Goal: Task Accomplishment & Management: Manage account settings

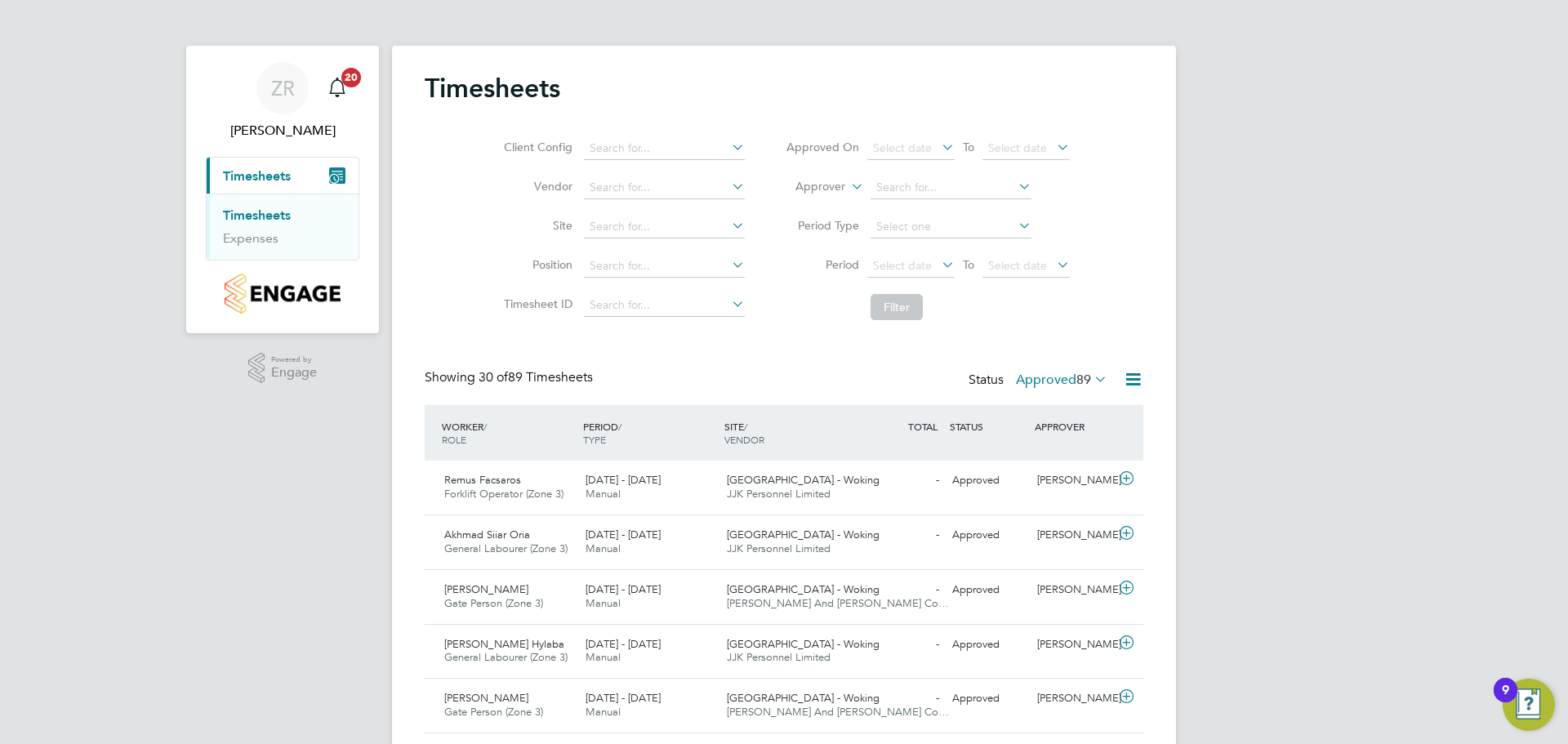
click at [1091, 378] on icon at bounding box center [1091, 378] width 0 height 23
click at [1060, 454] on li "Submitted" at bounding box center [1057, 455] width 75 height 23
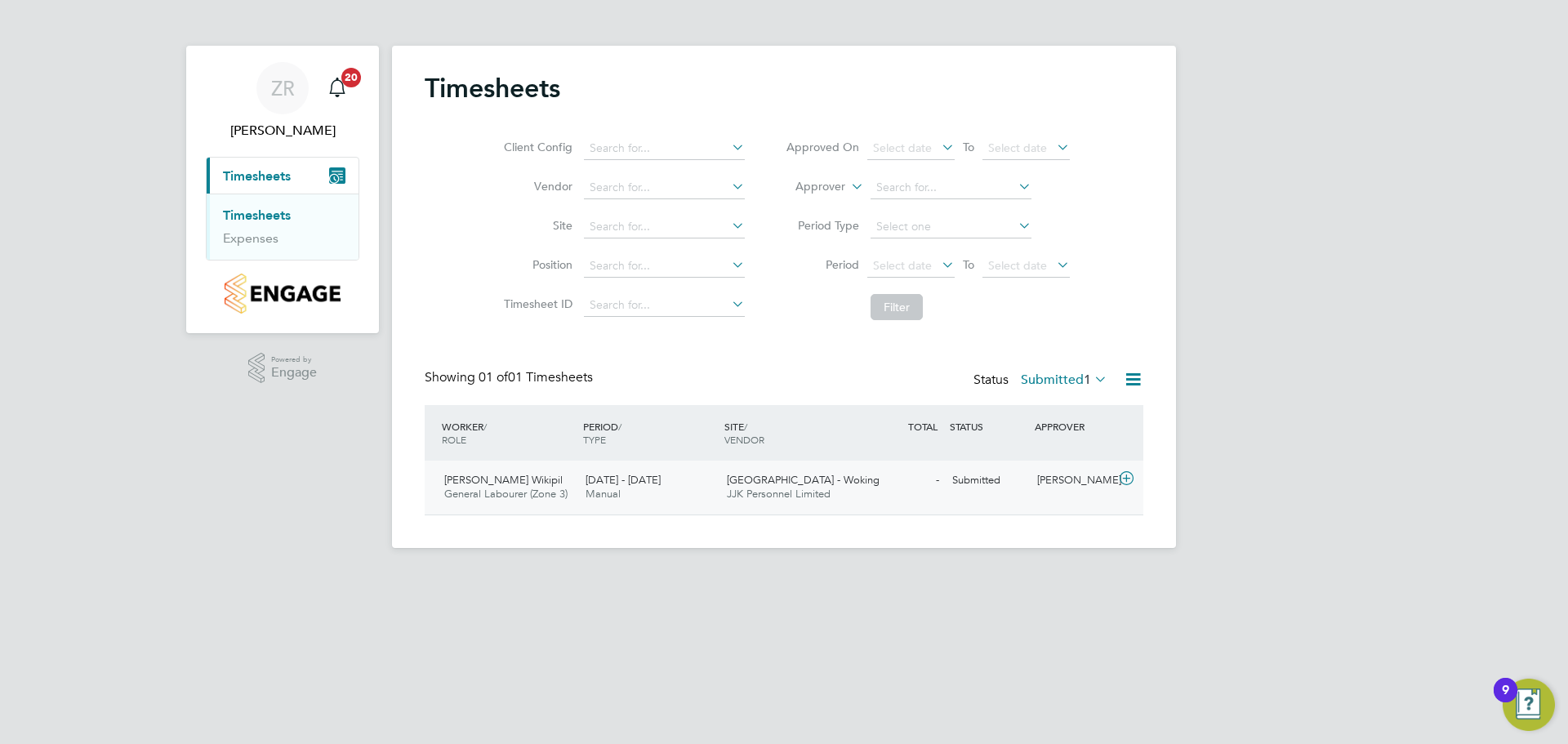
click at [1094, 490] on div "[PERSON_NAME]" at bounding box center [1073, 480] width 85 height 27
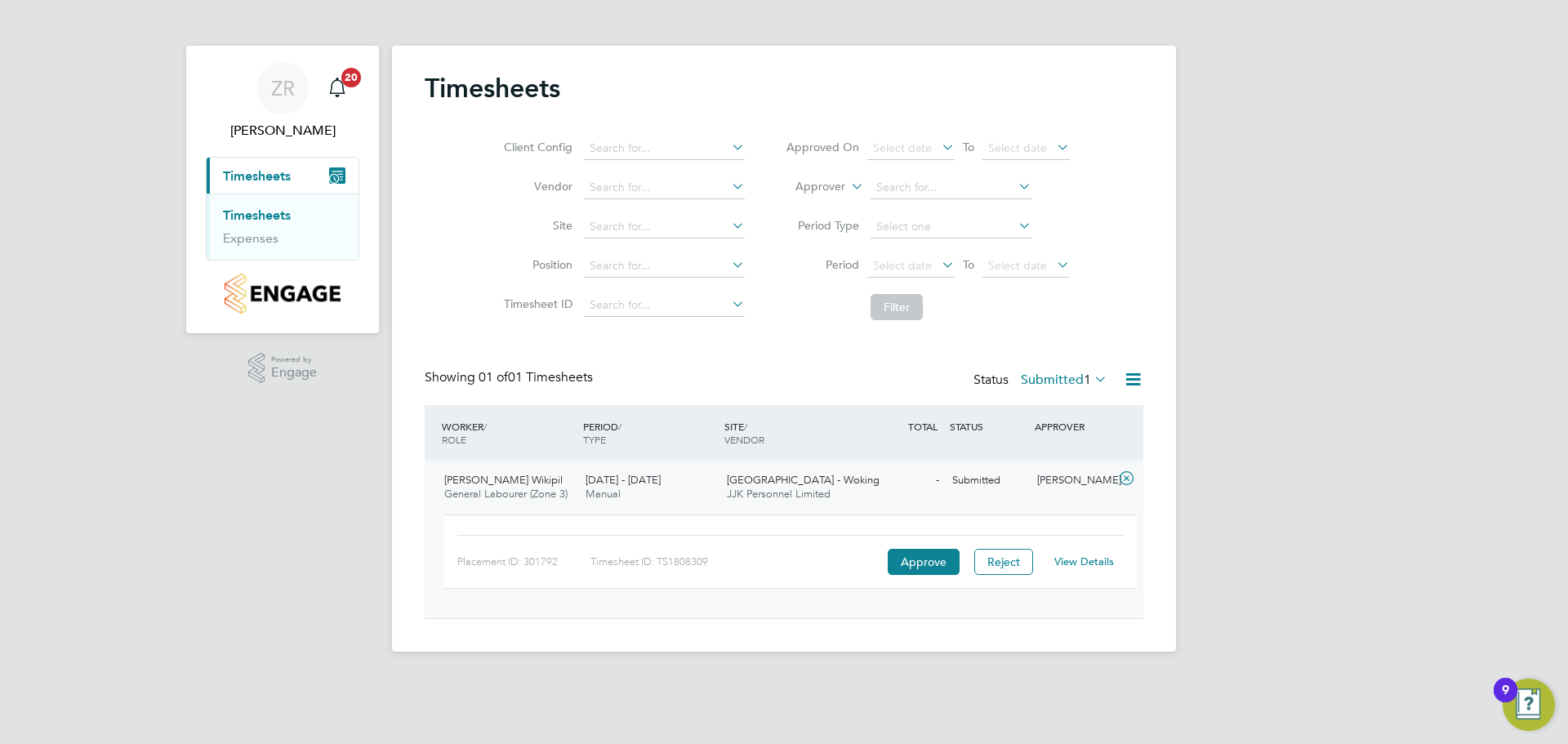
click at [1085, 565] on link "View Details" at bounding box center [1084, 561] width 60 height 14
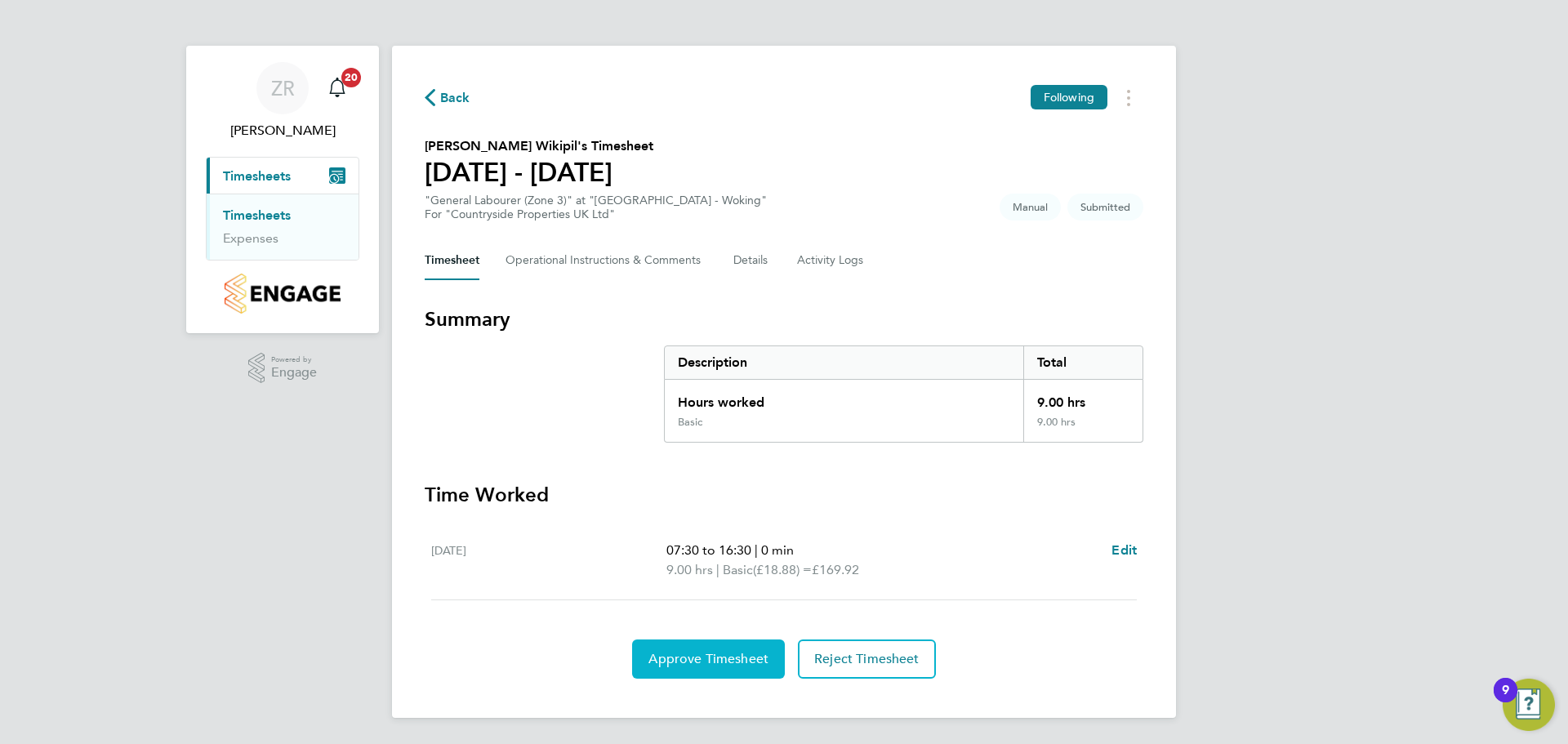
click at [699, 659] on span "Approve Timesheet" at bounding box center [708, 659] width 120 height 16
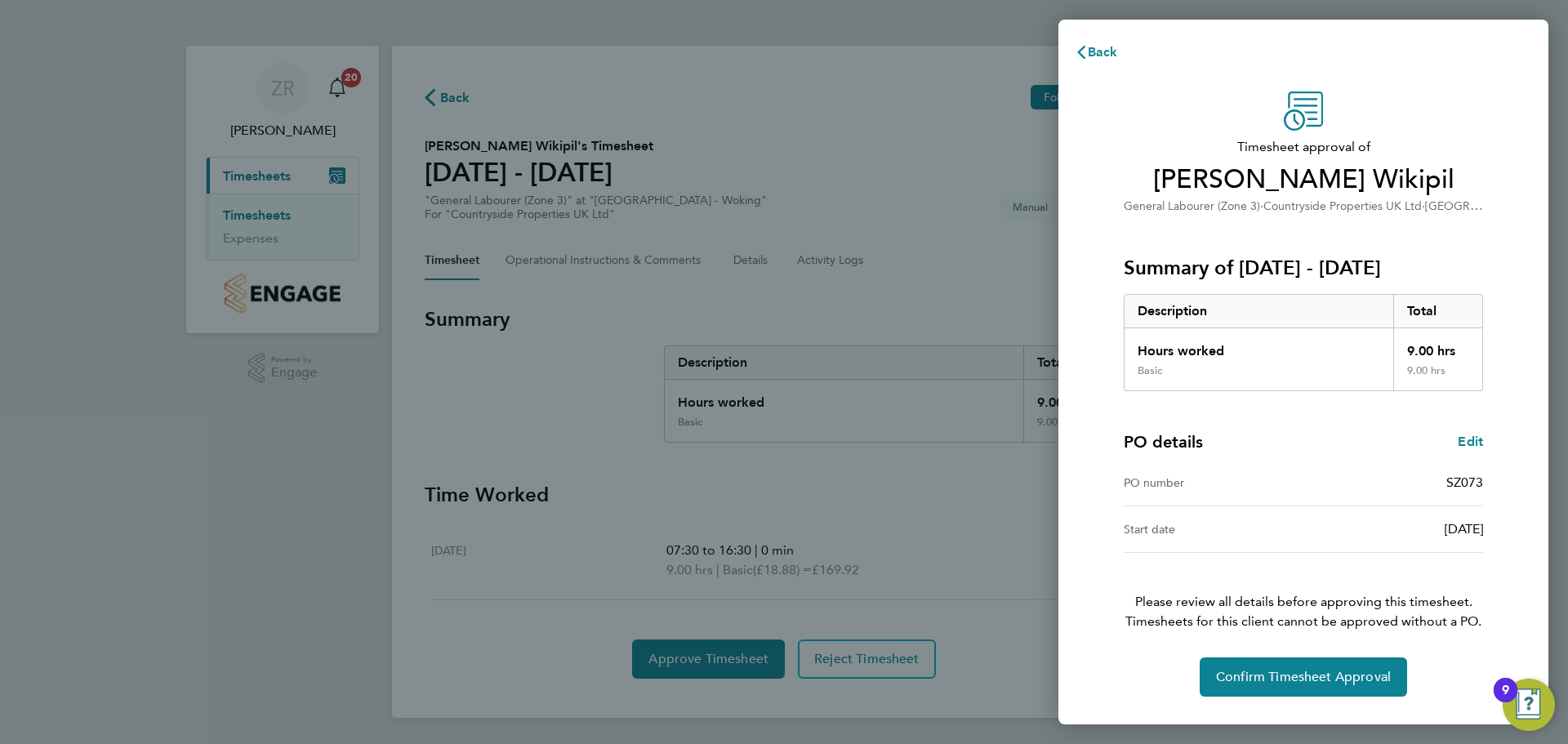
click at [1318, 707] on div "Timesheet approval of [PERSON_NAME] Wikipil General Labourer (Zone 3) · Country…" at bounding box center [1304, 399] width 490 height 653
click at [1322, 691] on button "Confirm Timesheet Approval" at bounding box center [1304, 677] width 207 height 39
